Goal: Task Accomplishment & Management: Use online tool/utility

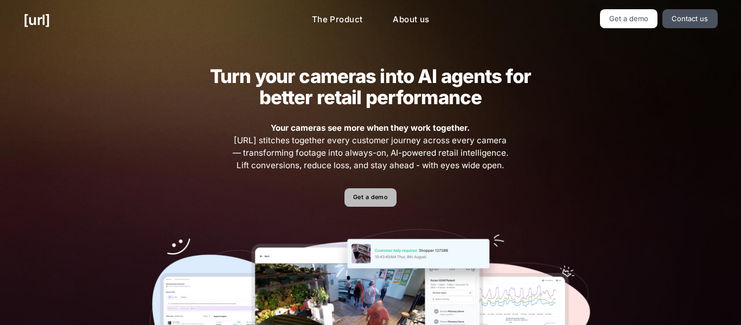
click at [375, 200] on link "Get a demo" at bounding box center [371, 197] width 52 height 19
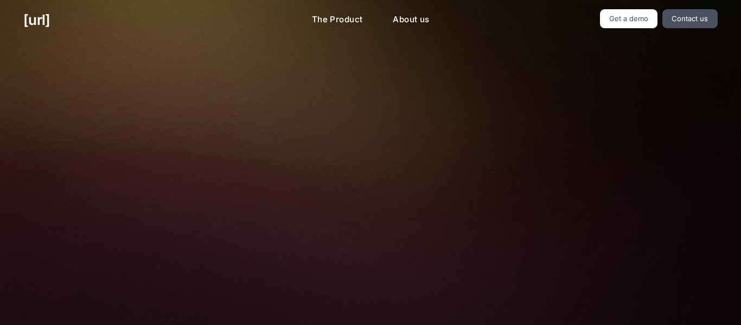
click at [357, 132] on img at bounding box center [370, 243] width 360 height 243
